Goal: Check status: Check status

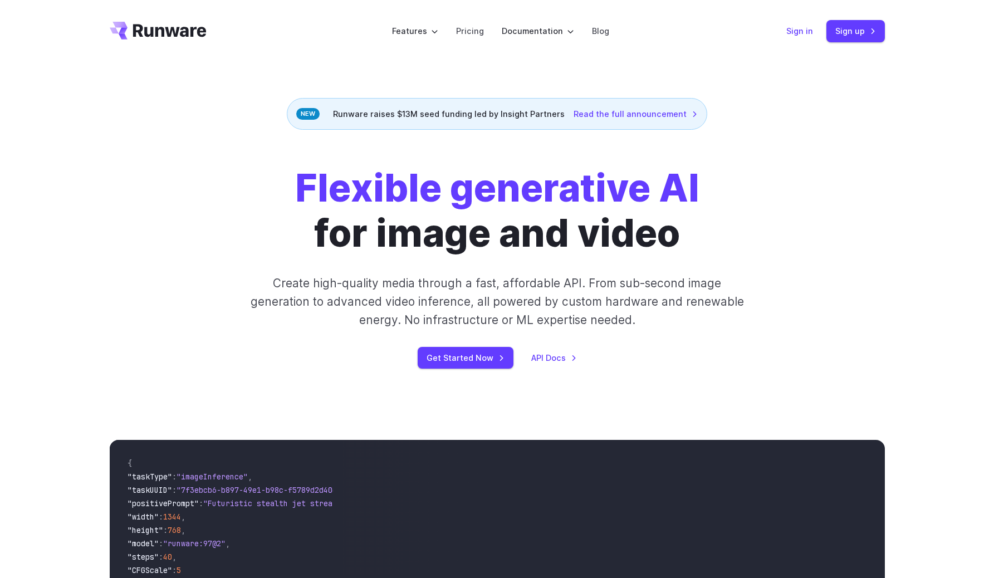
click at [794, 31] on link "Sign in" at bounding box center [799, 30] width 27 height 13
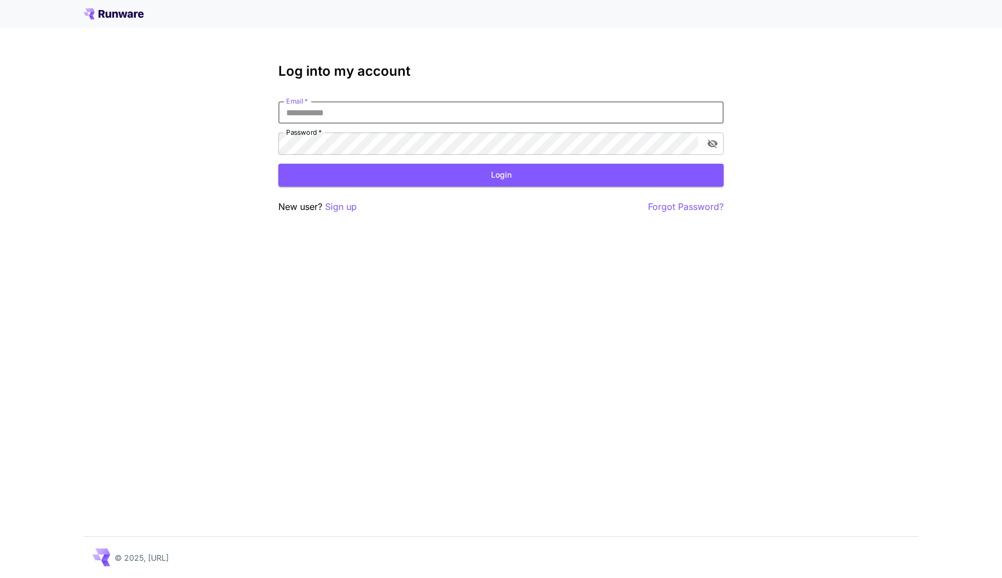
click at [673, 114] on input "Email   *" at bounding box center [500, 112] width 445 height 22
click at [708, 113] on body "Log into my account Email   * Email   * Password   * Password   * Login New use…" at bounding box center [501, 289] width 1002 height 578
type input "**********"
click at [672, 168] on button "Login" at bounding box center [500, 175] width 445 height 23
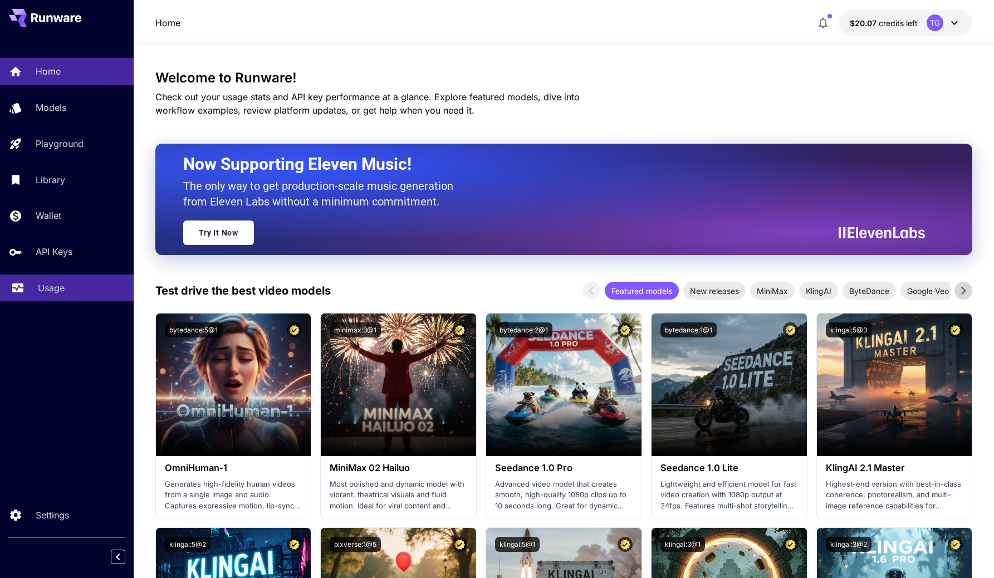
click at [60, 287] on p "Usage" at bounding box center [51, 287] width 27 height 13
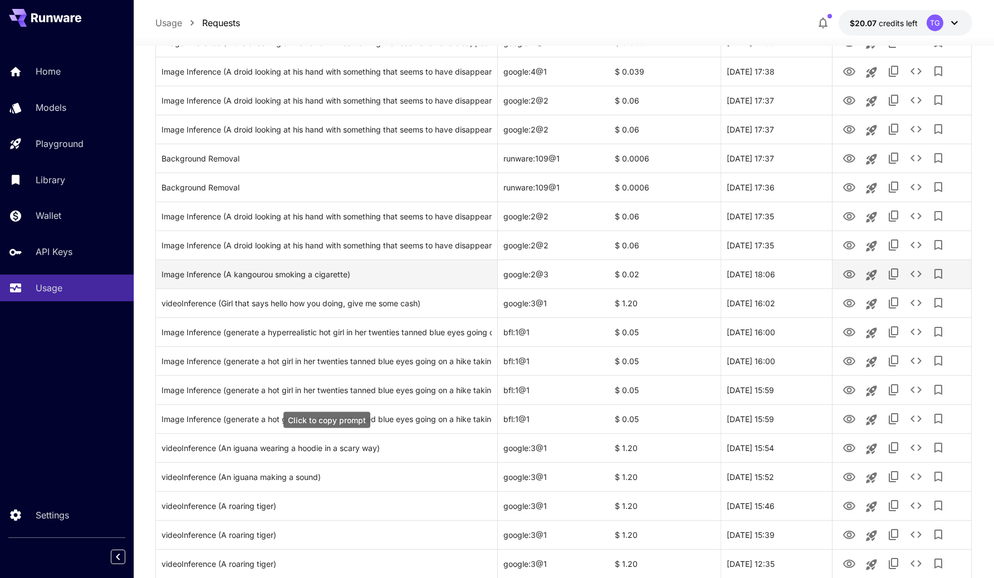
scroll to position [400, 0]
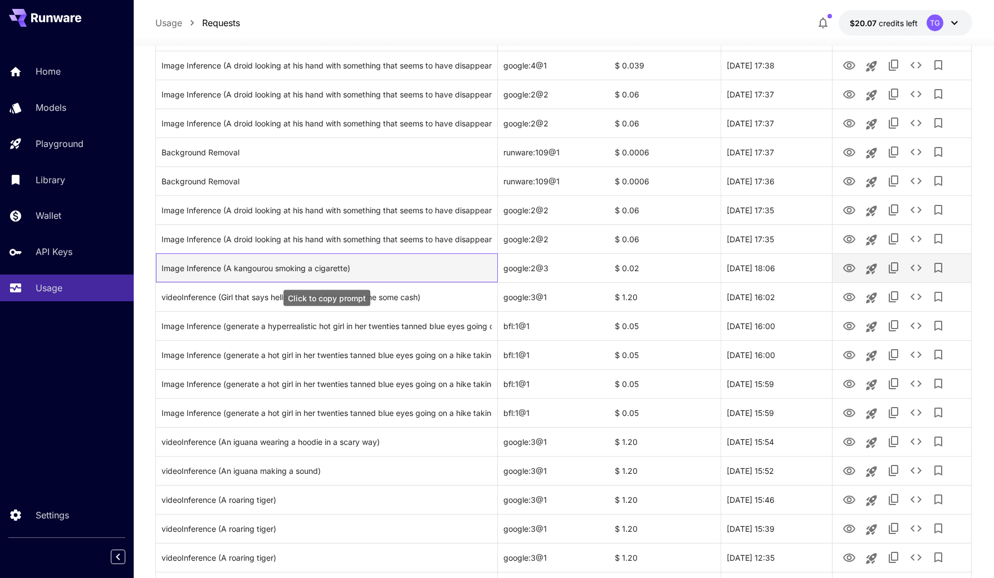
click at [319, 278] on div "Image Inference (A kangourou smoking a cigarette)" at bounding box center [326, 268] width 330 height 28
click at [354, 261] on div "Image Inference (A kangourou smoking a cigarette)" at bounding box center [326, 268] width 330 height 28
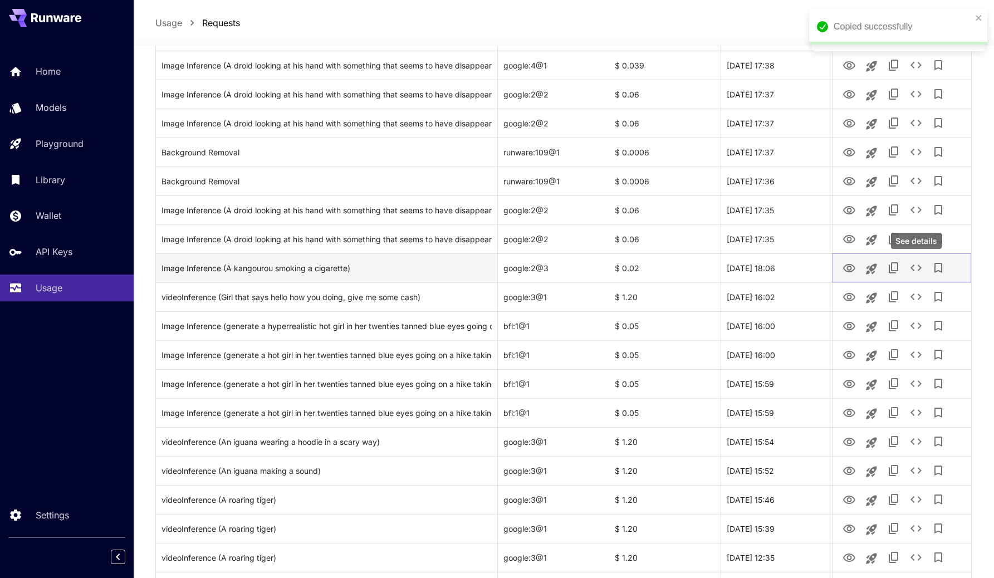
click at [912, 269] on icon "See details" at bounding box center [915, 267] width 11 height 7
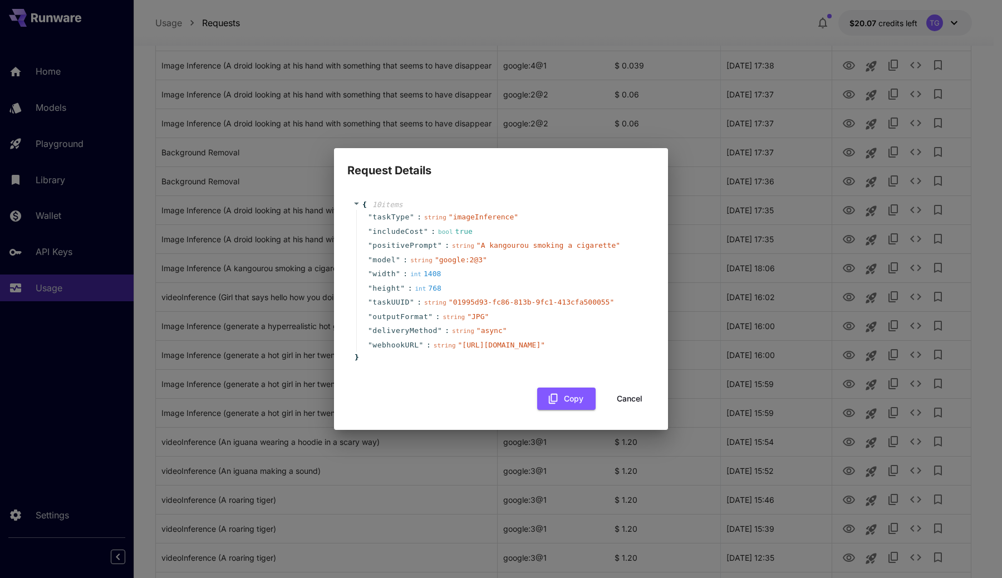
click at [843, 280] on div "Request Details { 10 item s " taskType " : string " imageInference " " includeC…" at bounding box center [501, 289] width 1002 height 578
click at [639, 410] on button "Cancel" at bounding box center [630, 398] width 50 height 23
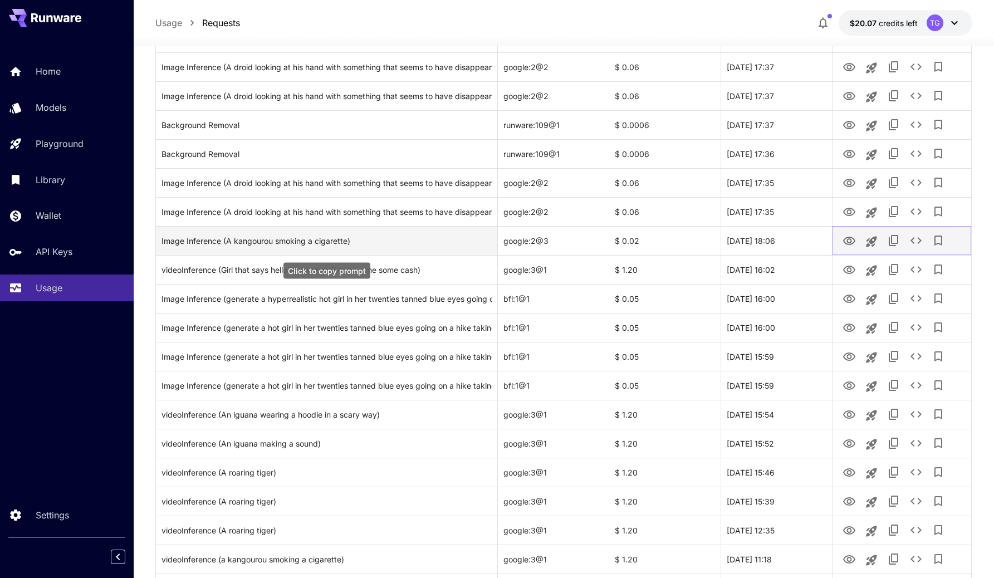
scroll to position [428, 0]
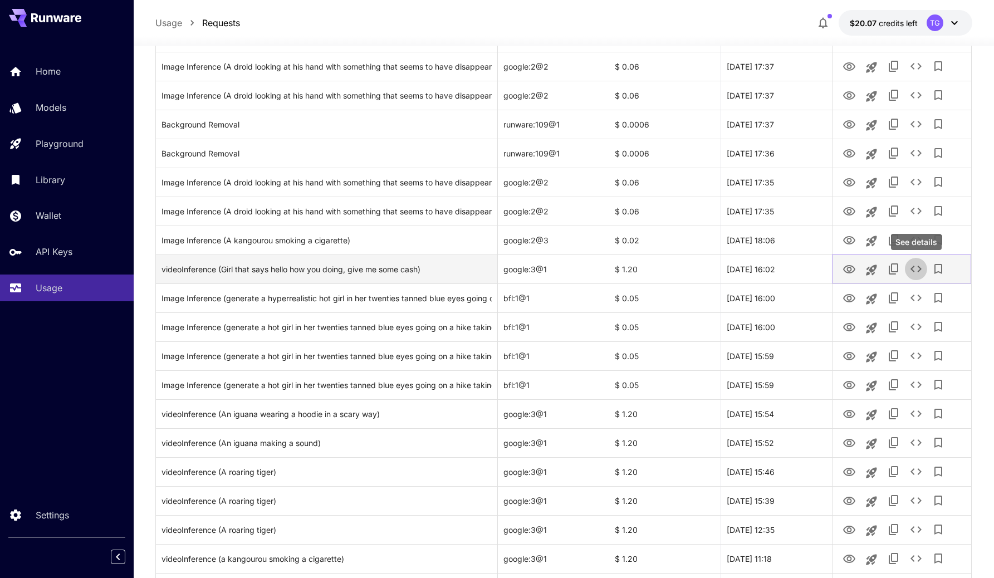
click at [917, 273] on icon "See details" at bounding box center [915, 268] width 13 height 13
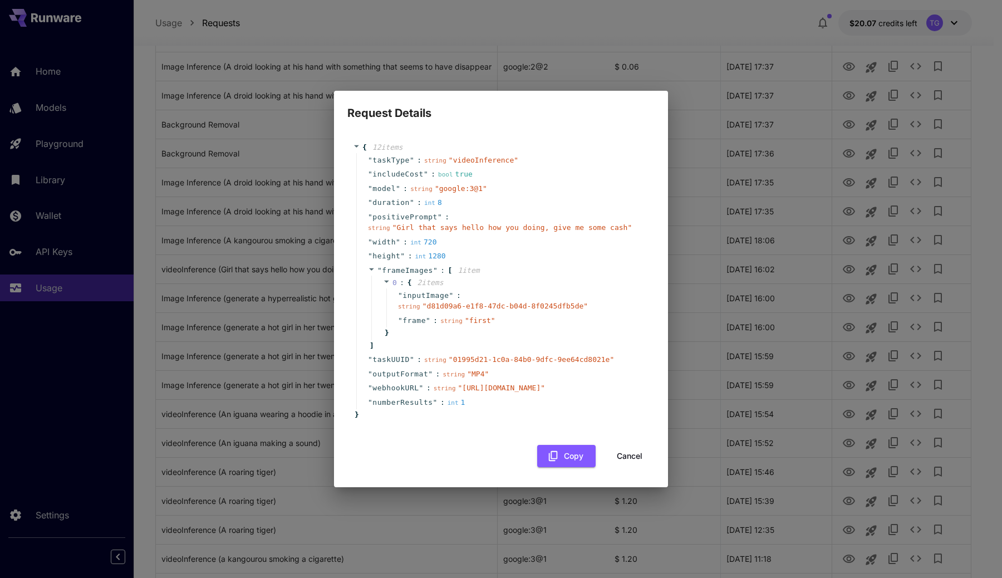
click at [621, 465] on button "Cancel" at bounding box center [630, 456] width 50 height 23
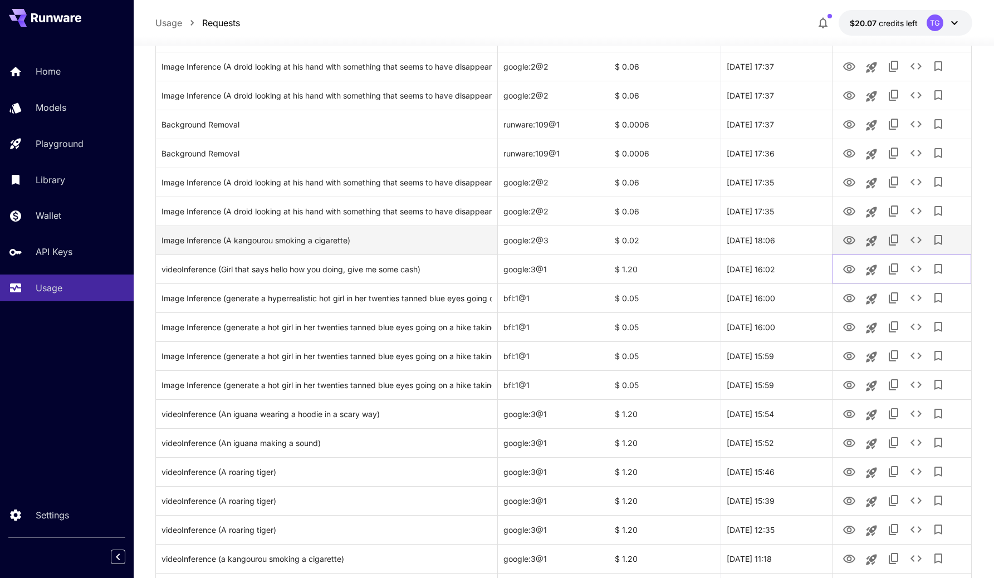
scroll to position [0, 0]
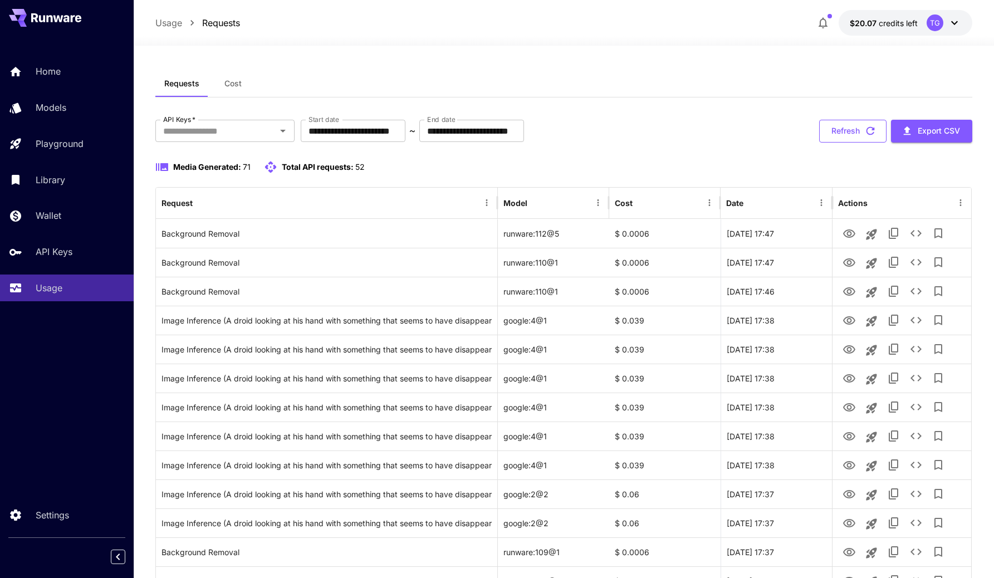
click at [848, 133] on button "Refresh" at bounding box center [852, 131] width 67 height 23
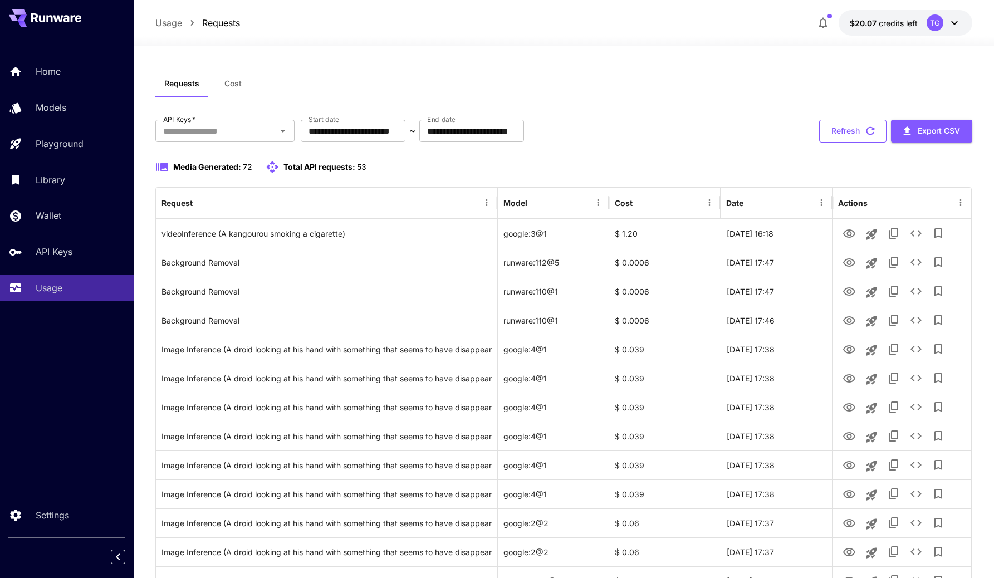
click at [847, 137] on button "Refresh" at bounding box center [852, 131] width 67 height 23
click at [468, 39] on div at bounding box center [564, 38] width 860 height 13
click at [399, 76] on div "Requests Cost" at bounding box center [563, 83] width 817 height 27
